Goal: Communication & Community: Answer question/provide support

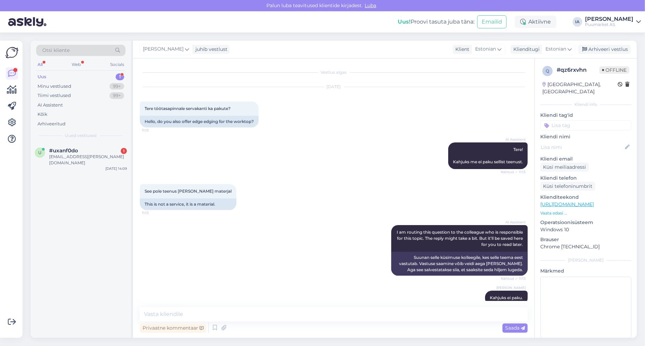
scroll to position [52, 0]
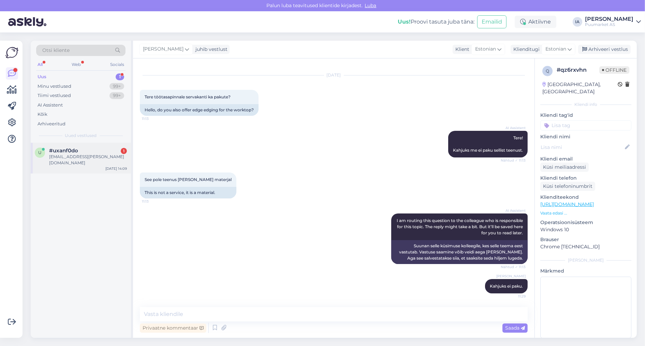
click at [88, 166] on div "[EMAIL_ADDRESS][PERSON_NAME][DOMAIN_NAME]" at bounding box center [88, 160] width 78 height 12
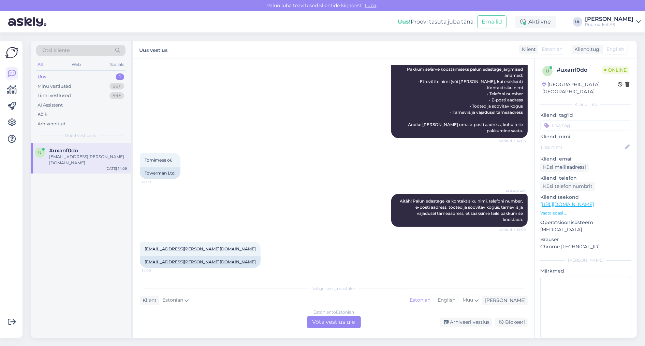
scroll to position [156, 0]
click at [333, 319] on div "Estonian to Estonian Võta vestlus üle" at bounding box center [334, 322] width 54 height 12
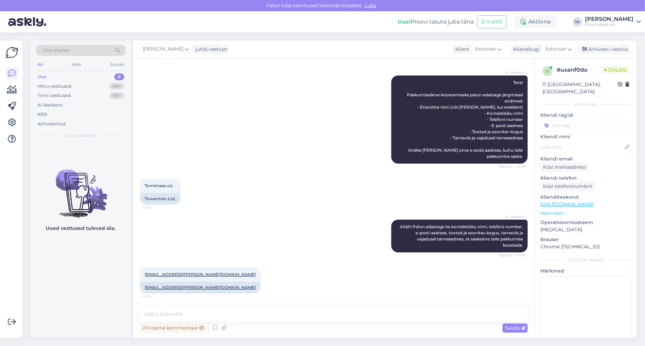
scroll to position [128, 0]
click at [248, 315] on textarea at bounding box center [334, 314] width 388 height 14
type textarea "Ja mis materjalile ?"
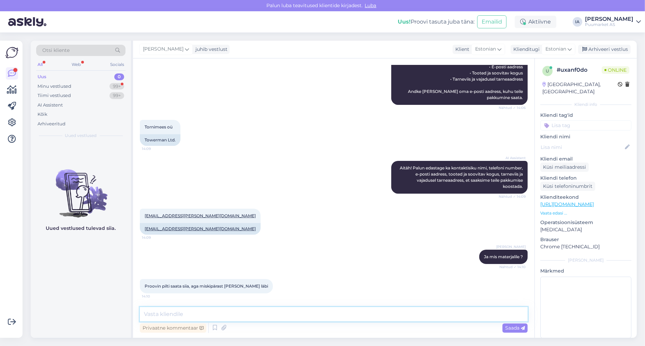
scroll to position [198, 0]
click at [197, 314] on textarea at bounding box center [334, 314] width 388 height 14
click at [235, 315] on textarea at bounding box center [334, 314] width 388 height 14
type textarea "Te võite siis proovida otse osakonna meilile saata."
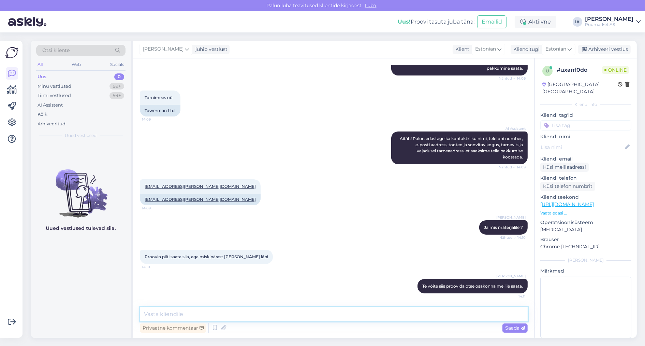
scroll to position [237, 0]
type textarea "nt [EMAIL_ADDRESS][DOMAIN_NAME]"
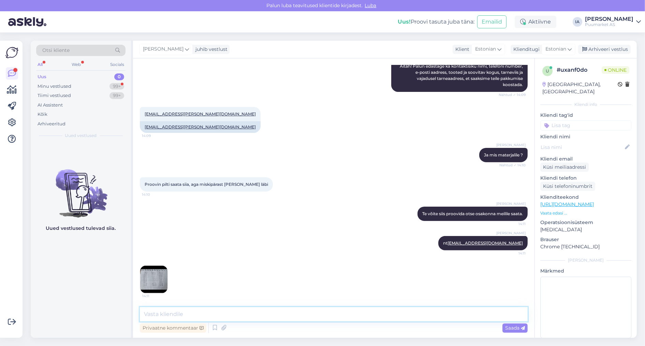
scroll to position [310, 0]
click at [156, 281] on img at bounding box center [153, 279] width 27 height 27
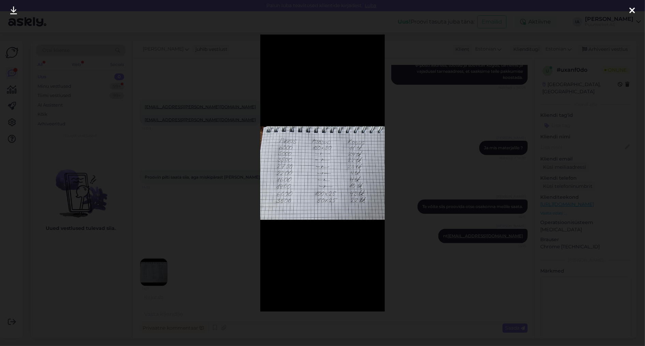
click at [336, 197] on img at bounding box center [322, 172] width 125 height 276
click at [461, 224] on div at bounding box center [322, 173] width 645 height 346
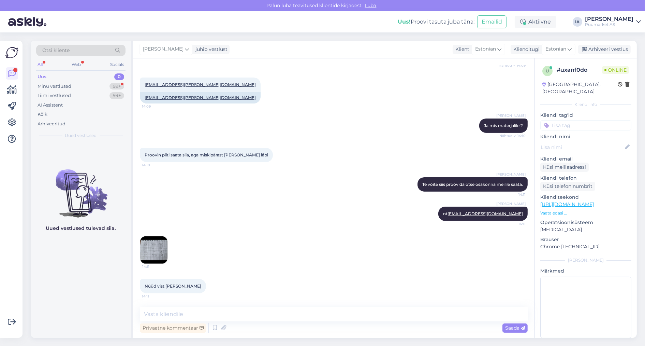
scroll to position [341, 0]
click at [216, 312] on textarea at bounding box center [334, 314] width 388 height 14
type textarea "Jah. :)"
click at [519, 327] on span "Saada" at bounding box center [515, 328] width 20 height 6
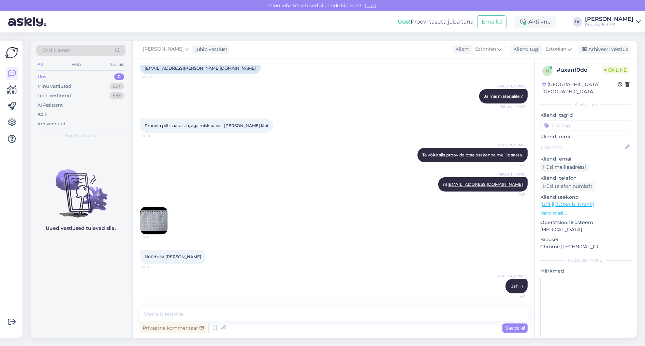
click at [160, 215] on img at bounding box center [153, 220] width 27 height 27
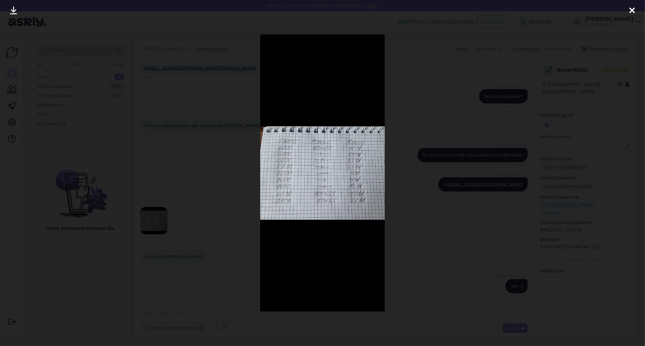
click at [432, 189] on div at bounding box center [322, 173] width 645 height 346
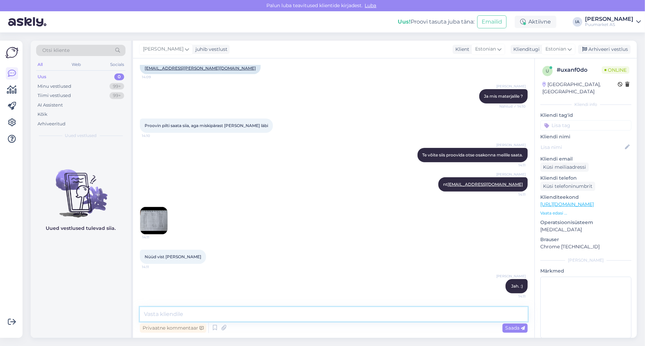
click at [247, 312] on textarea at bounding box center [334, 314] width 388 height 14
type textarea "Hästi, saame [PERSON_NAME] põhjal pakkumise."
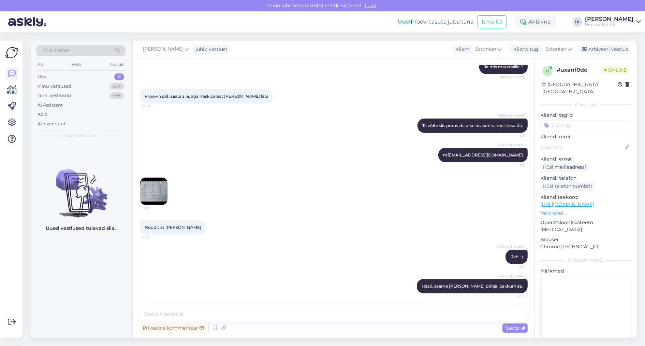
click at [159, 185] on img at bounding box center [153, 190] width 27 height 27
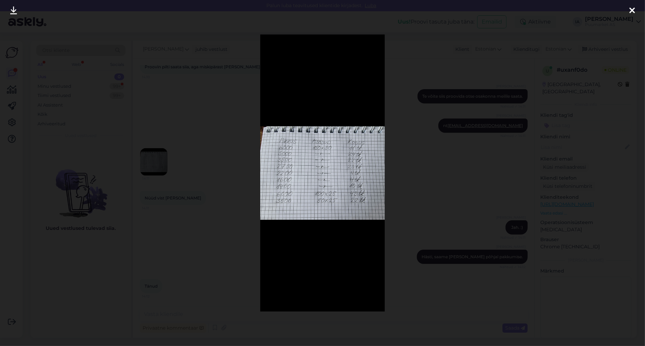
scroll to position [433, 0]
click at [547, 120] on div at bounding box center [322, 173] width 645 height 346
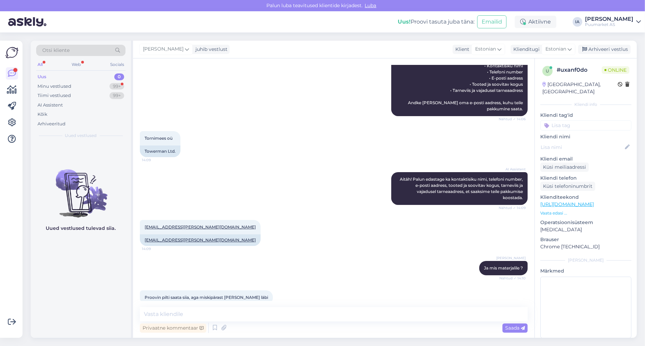
scroll to position [0, 0]
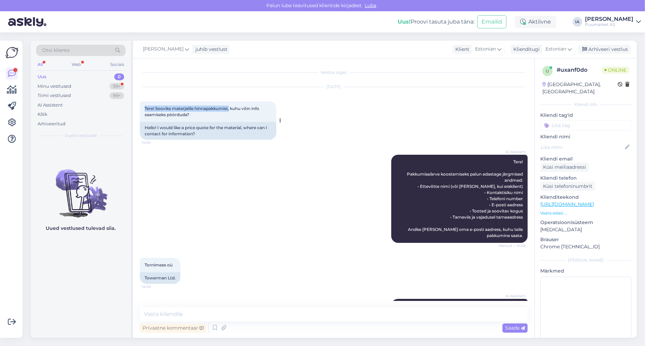
drag, startPoint x: 144, startPoint y: 113, endPoint x: 252, endPoint y: 108, distance: 107.9
click at [252, 108] on div "Tere! Sooviks materjalile hinnapakkumist, kuhu võin info saamiseks pöörduda? 14…" at bounding box center [208, 111] width 137 height 20
copy span "Tere! Sooviks materjalile hinnapakkumist,"
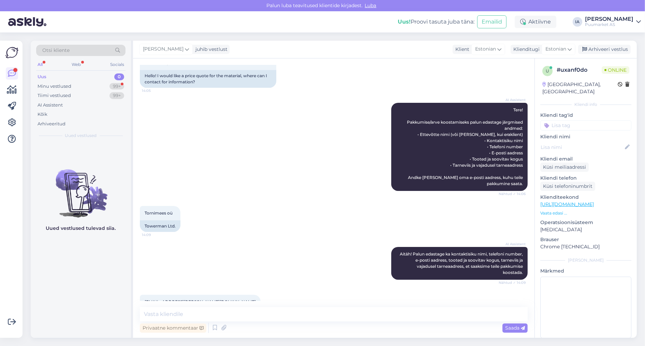
scroll to position [102, 0]
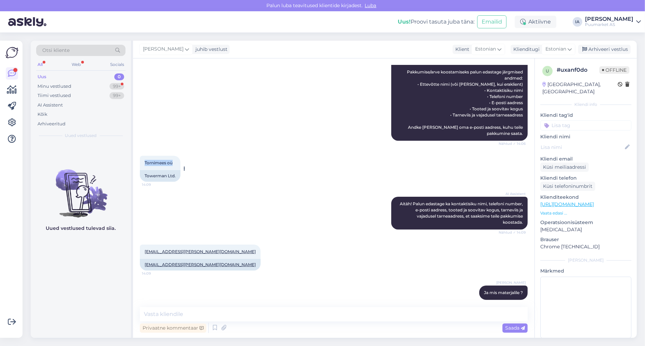
drag, startPoint x: 145, startPoint y: 191, endPoint x: 180, endPoint y: 186, distance: 35.2
click at [180, 170] on div "Tornimees oü 14:09" at bounding box center [160, 163] width 41 height 14
copy span "Tornimees oü"
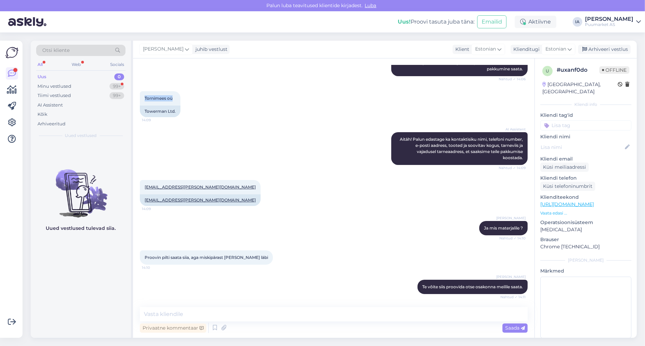
scroll to position [239, 0]
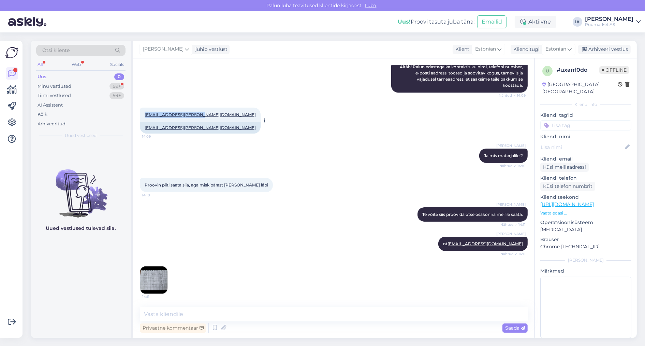
drag, startPoint x: 142, startPoint y: 162, endPoint x: 215, endPoint y: 156, distance: 74.0
click at [215, 122] on div "[EMAIL_ADDRESS][PERSON_NAME][DOMAIN_NAME] 14:09" at bounding box center [200, 115] width 121 height 14
copy link "[EMAIL_ADDRESS][PERSON_NAME][DOMAIN_NAME]"
click at [77, 90] on div "Minu vestlused 99+" at bounding box center [80, 87] width 89 height 10
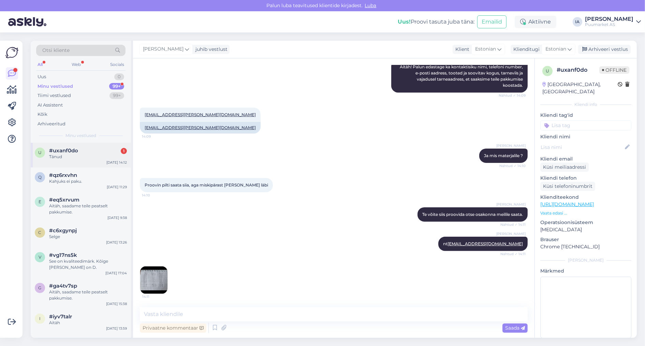
click at [73, 154] on span "#uxanf0do" at bounding box center [63, 150] width 29 height 6
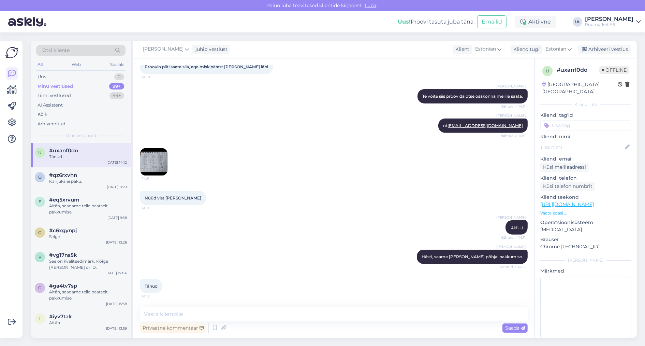
scroll to position [433, 0]
click at [46, 80] on div "Uus" at bounding box center [42, 76] width 9 height 7
